Goal: Information Seeking & Learning: Learn about a topic

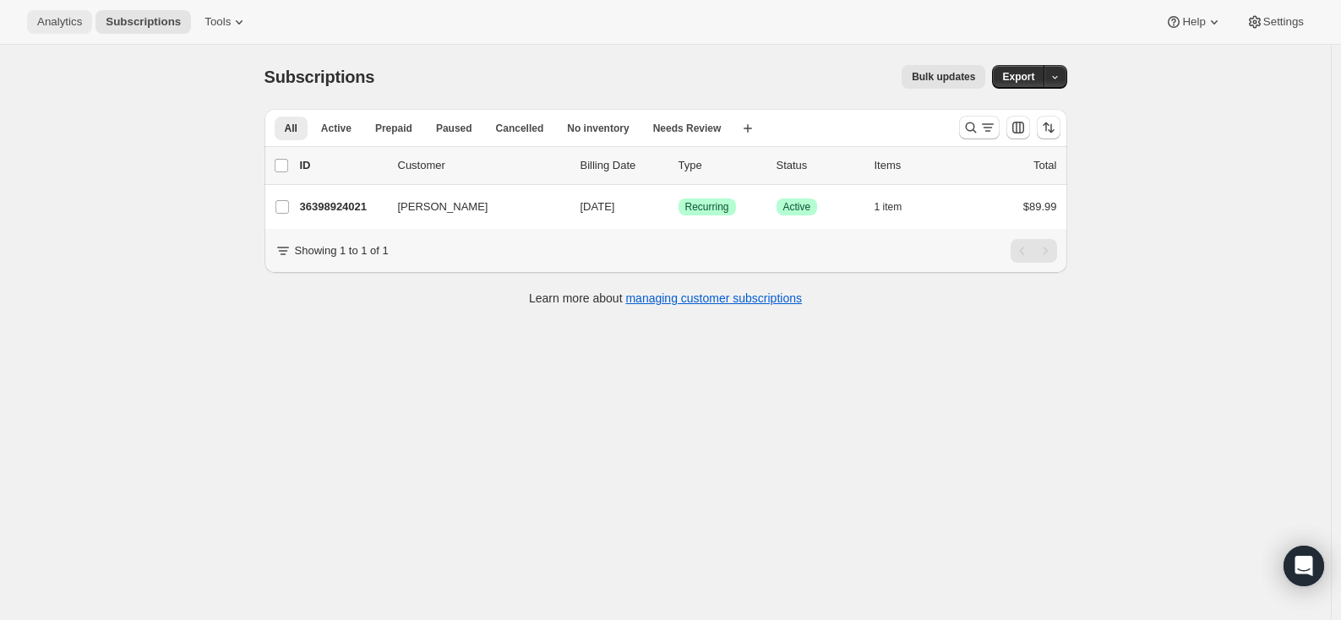
click at [76, 21] on span "Analytics" at bounding box center [59, 22] width 45 height 14
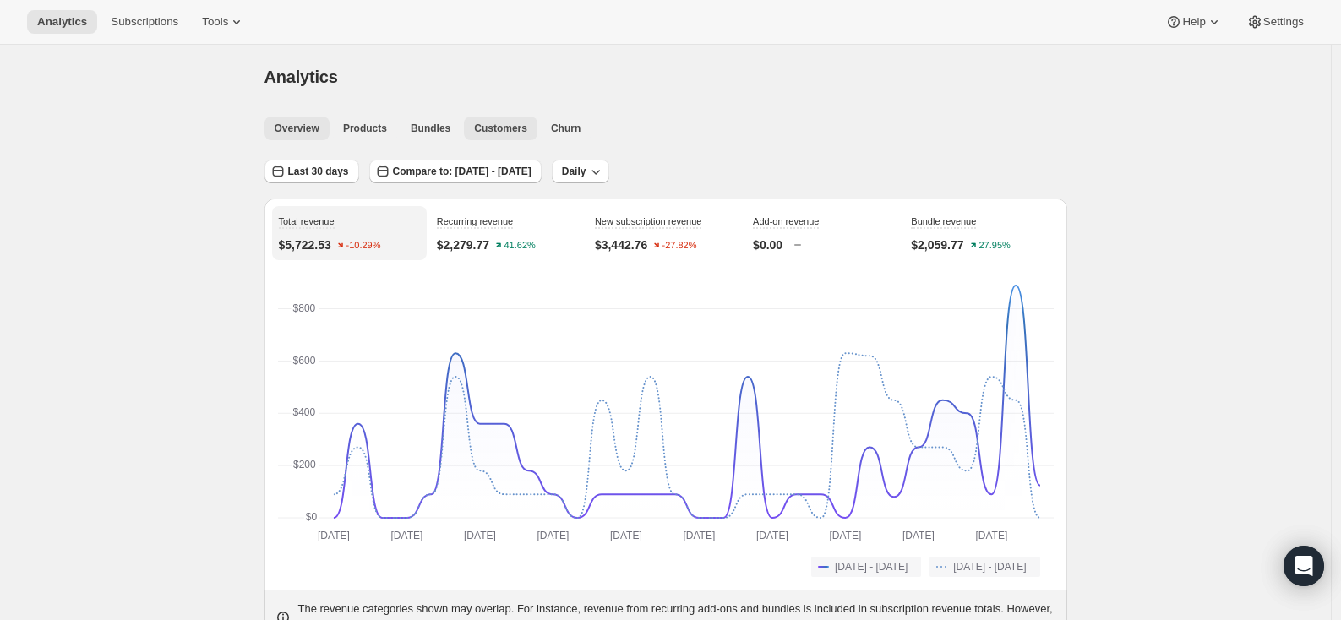
click at [505, 125] on span "Customers" at bounding box center [500, 129] width 53 height 14
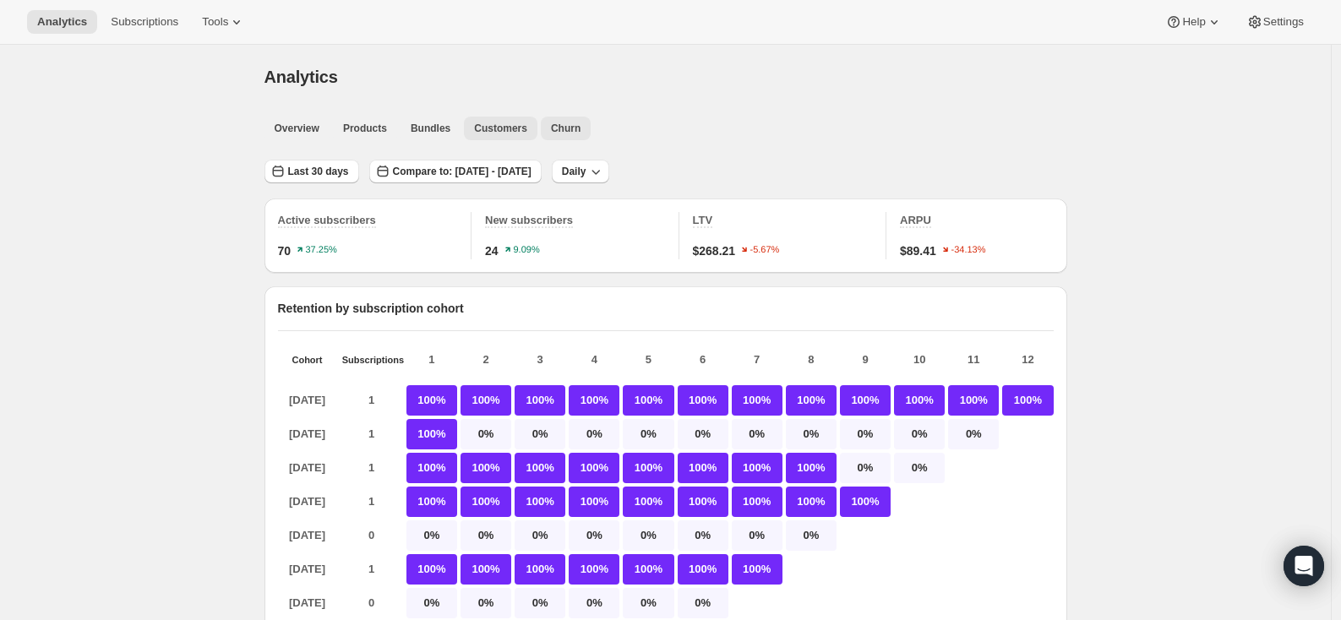
click at [567, 133] on span "Churn" at bounding box center [566, 129] width 30 height 14
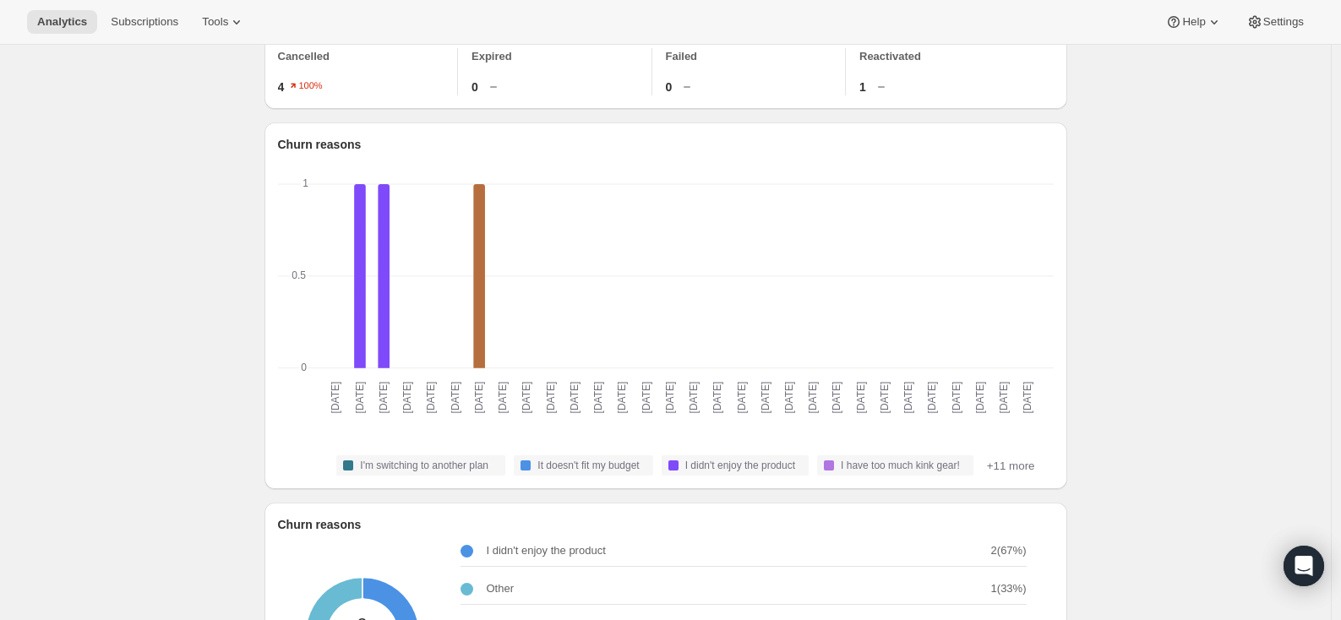
scroll to position [169, 0]
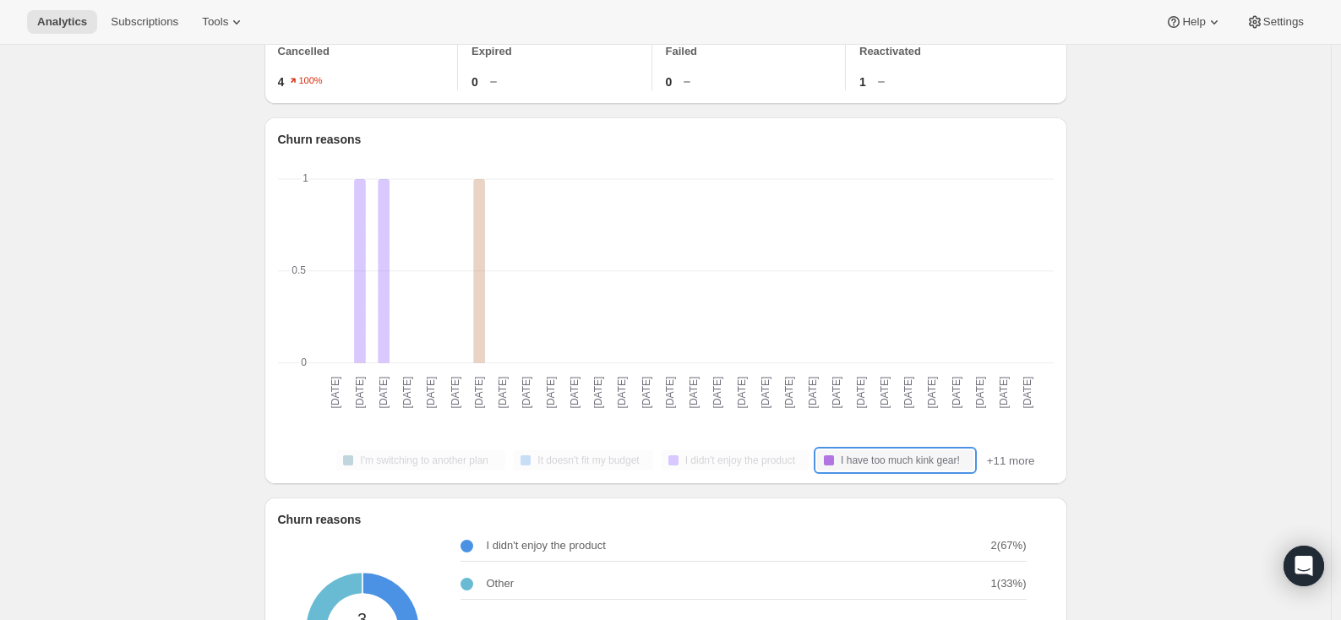
click at [1001, 468] on div "I'm switching to another plan It doesn't fit my budget I didn't enjoy the produ…" at bounding box center [665, 460] width 748 height 20
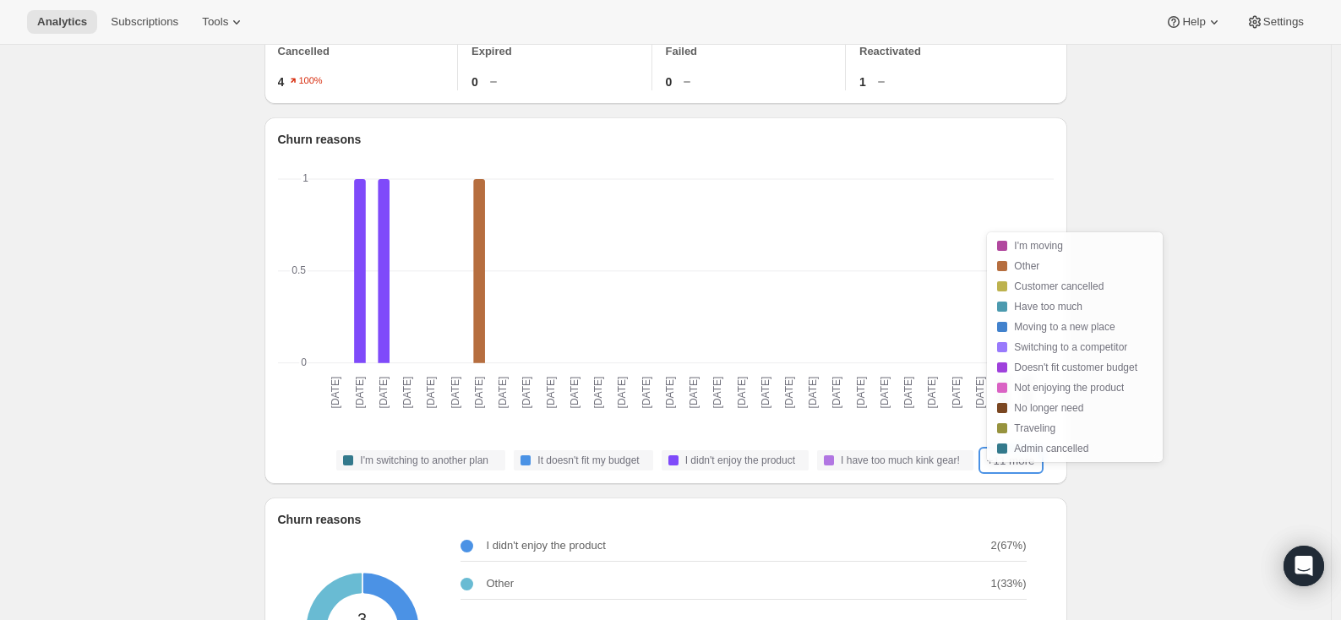
click at [1009, 470] on button "+11 more" at bounding box center [1011, 460] width 58 height 20
click at [1010, 470] on button "+11 more" at bounding box center [1011, 460] width 58 height 20
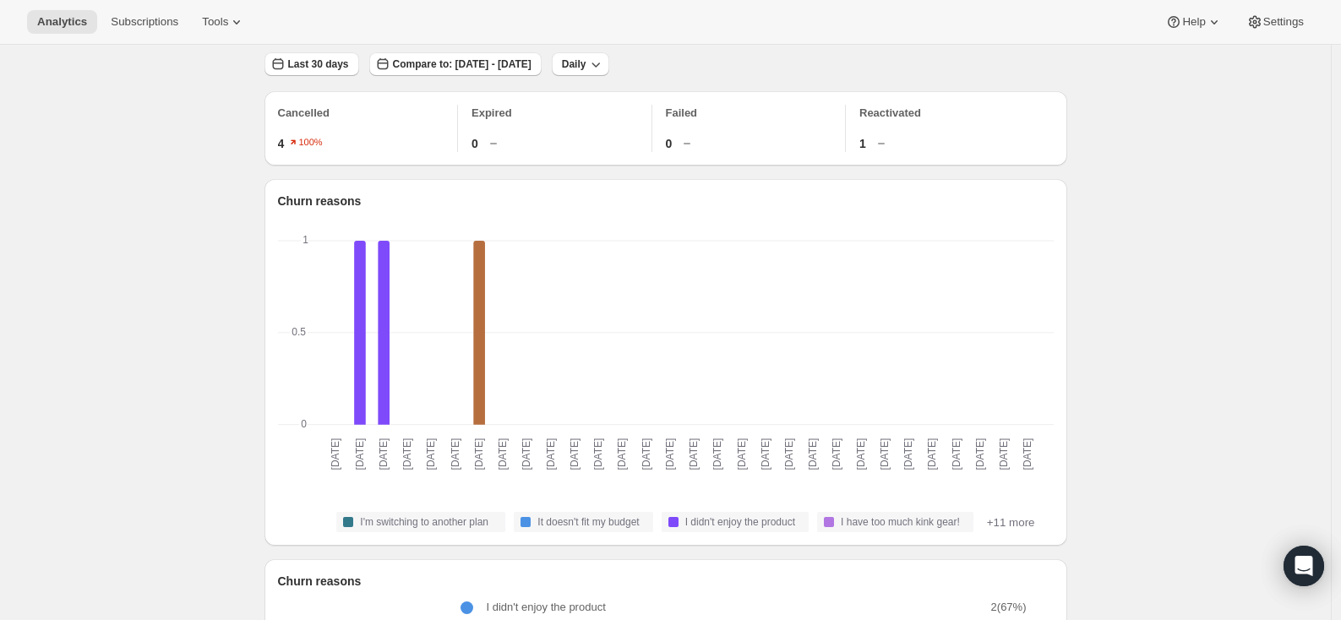
scroll to position [0, 0]
